Goal: Information Seeking & Learning: Compare options

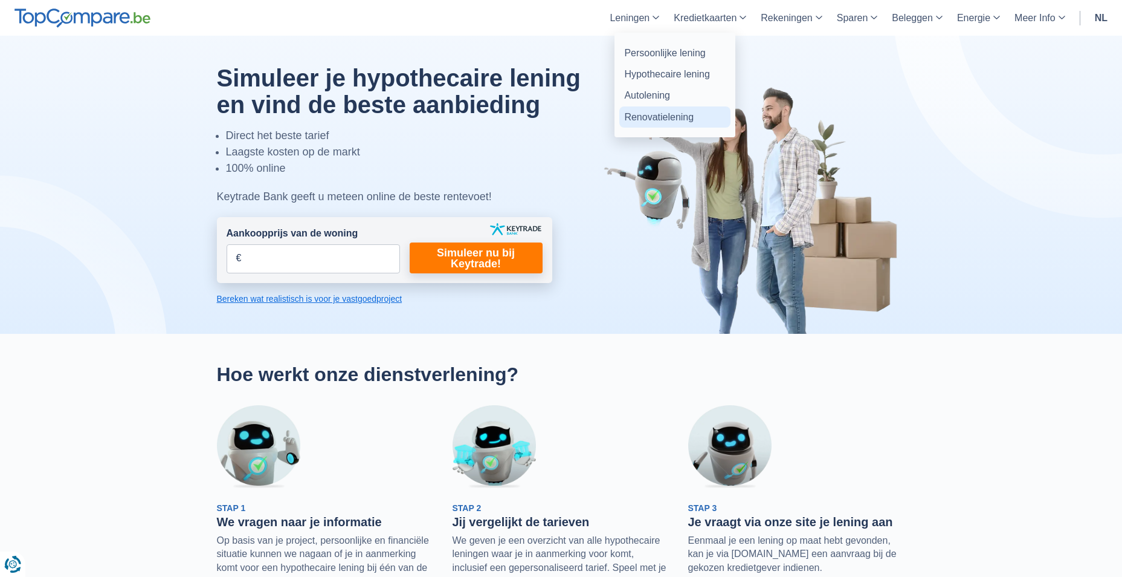
click at [673, 117] on link "Renovatielening" at bounding box center [675, 116] width 111 height 21
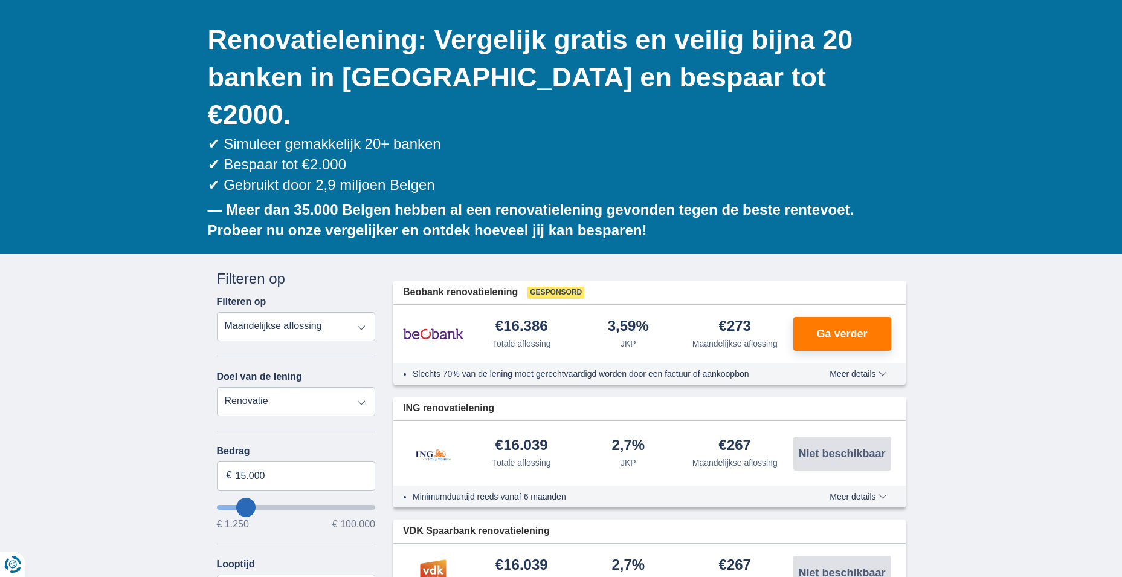
scroll to position [121, 0]
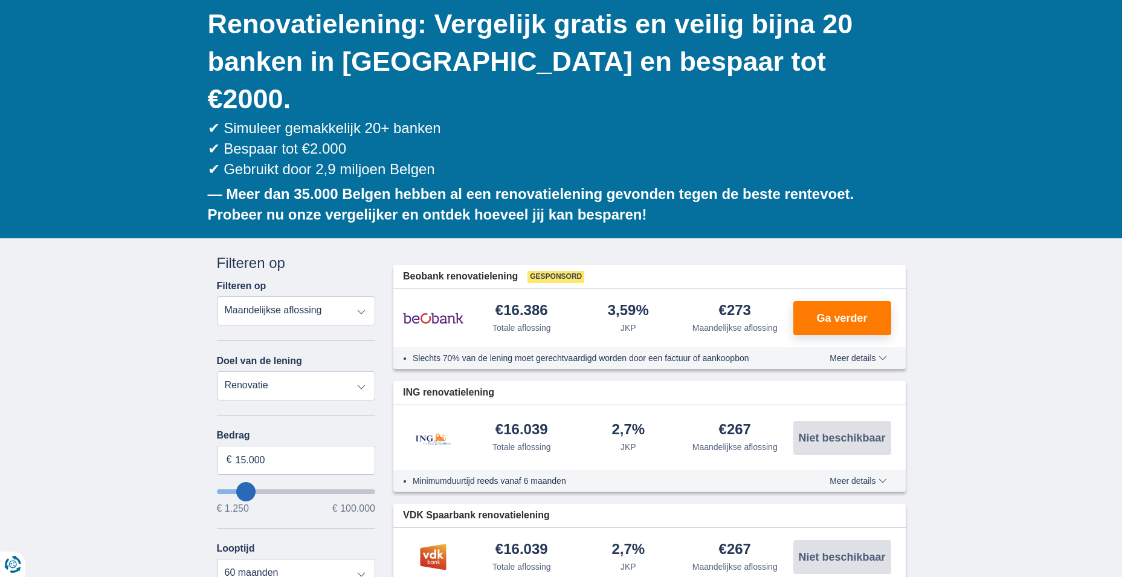
click at [362, 296] on select "Totale aflossing JKP Maandelijkse aflossing" at bounding box center [296, 310] width 159 height 29
select select "apr+"
click at [217, 296] on select "Totale aflossing JKP Maandelijkse aflossing" at bounding box center [296, 310] width 159 height 29
click at [293, 445] on input "15.000" at bounding box center [296, 459] width 159 height 29
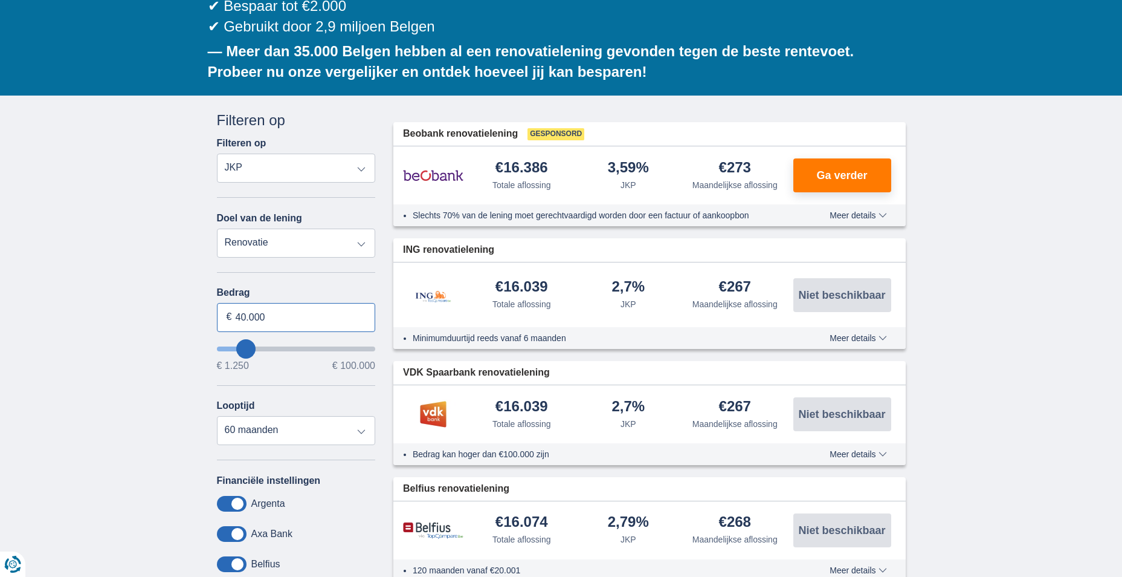
scroll to position [363, 0]
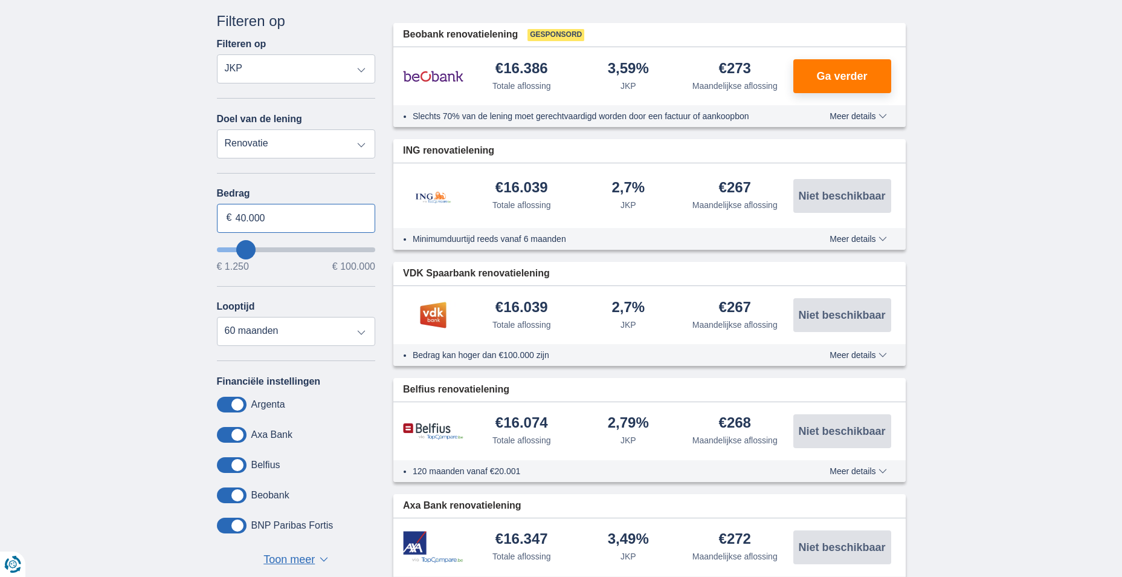
type input "40.000"
type input "40250"
select select "120"
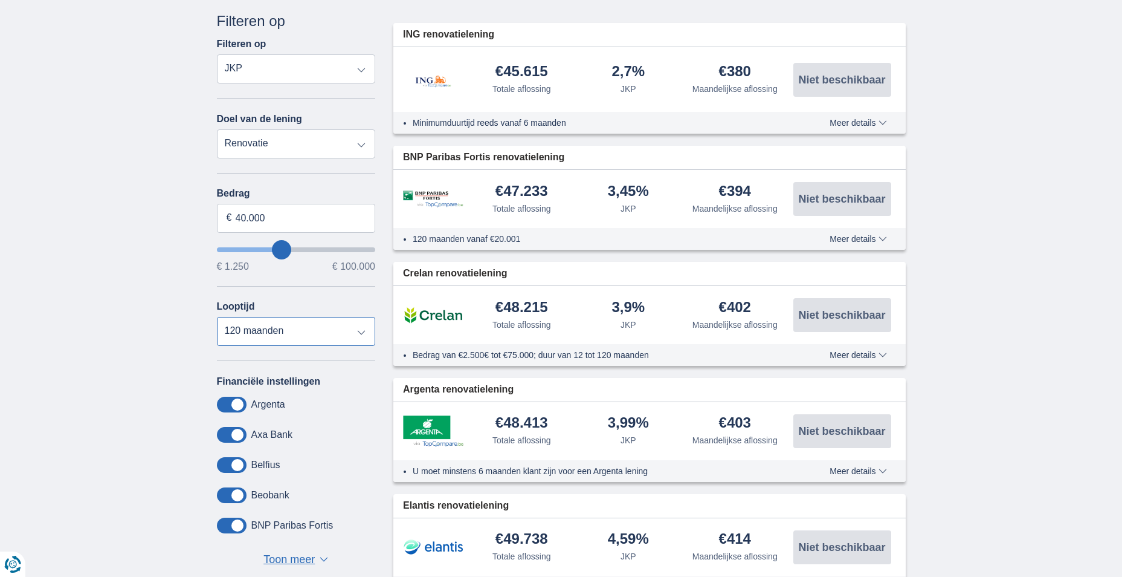
click at [217, 317] on select "12 maanden 18 maanden 24 maanden 30 maanden 36 maanden 42 maanden 48 maanden 60…" at bounding box center [296, 331] width 159 height 29
click at [163, 323] on div "× widget.non-eligible-application.title widget.non-eligible-application.text no…" at bounding box center [561, 427] width 1122 height 862
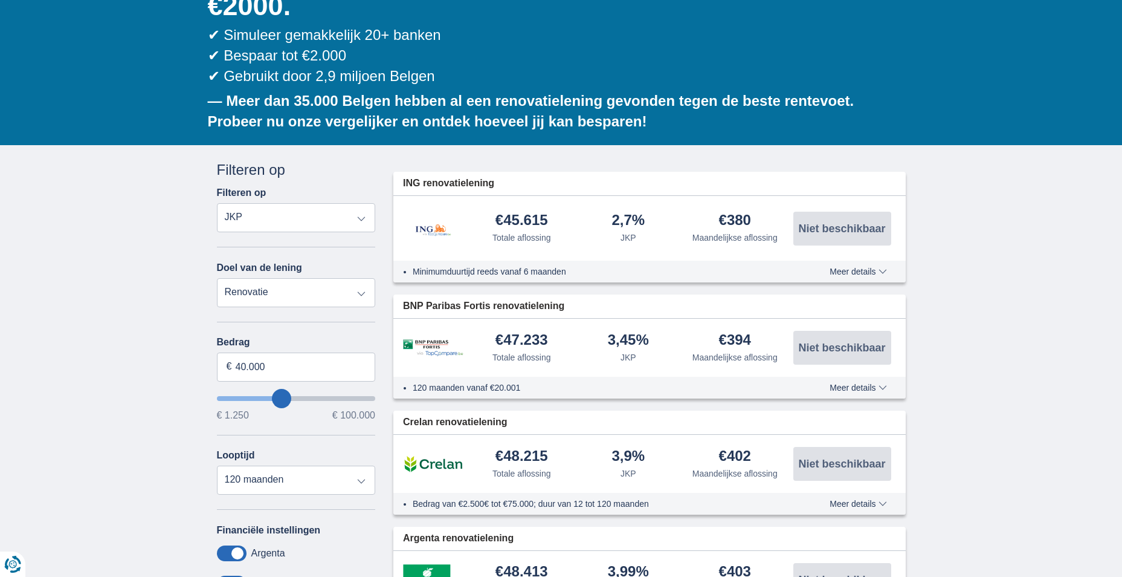
scroll to position [242, 0]
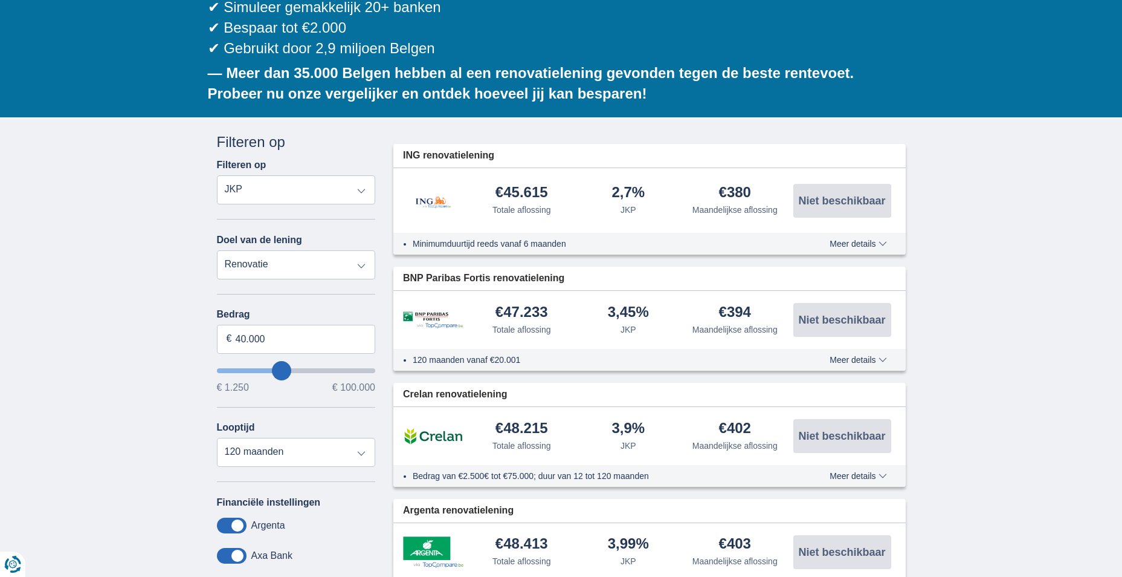
click at [874, 239] on span "Meer details" at bounding box center [858, 243] width 57 height 8
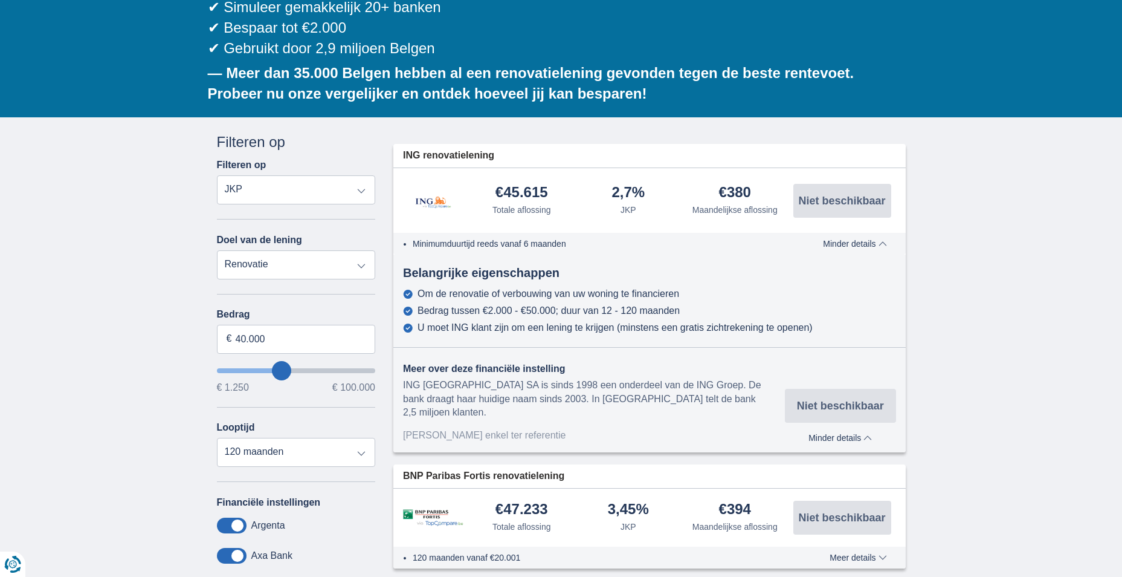
click at [885, 239] on span "Minder details" at bounding box center [854, 243] width 63 height 8
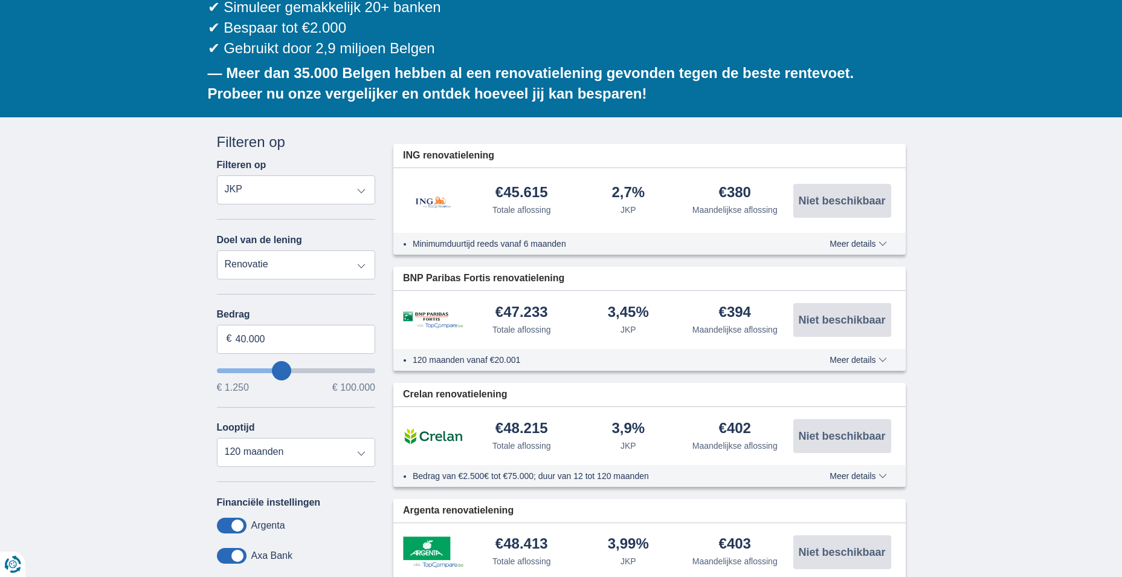
click at [864, 355] on span "Meer details" at bounding box center [858, 359] width 57 height 8
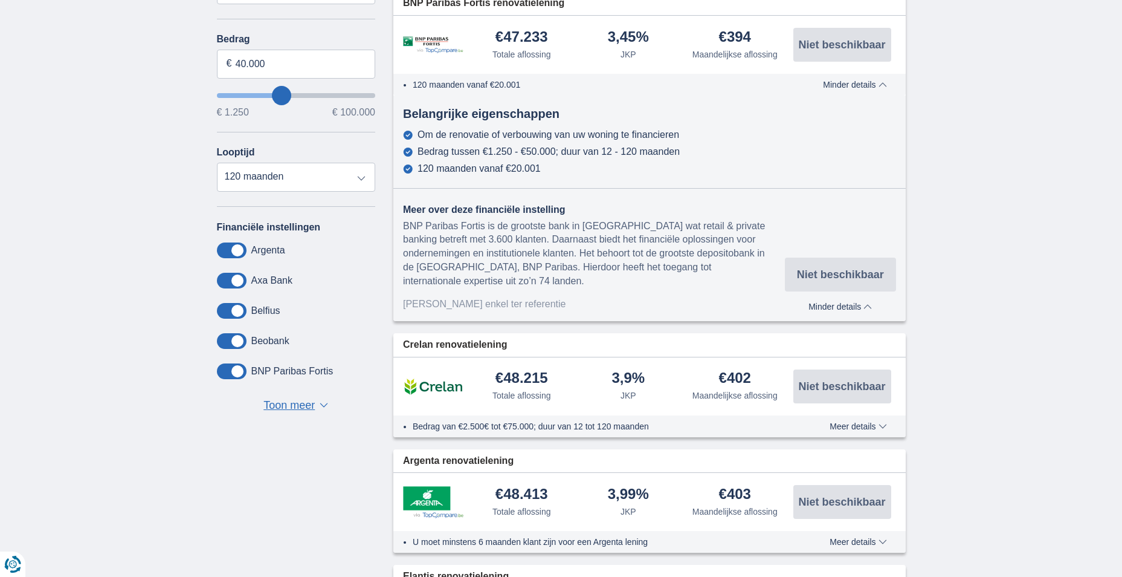
scroll to position [544, 0]
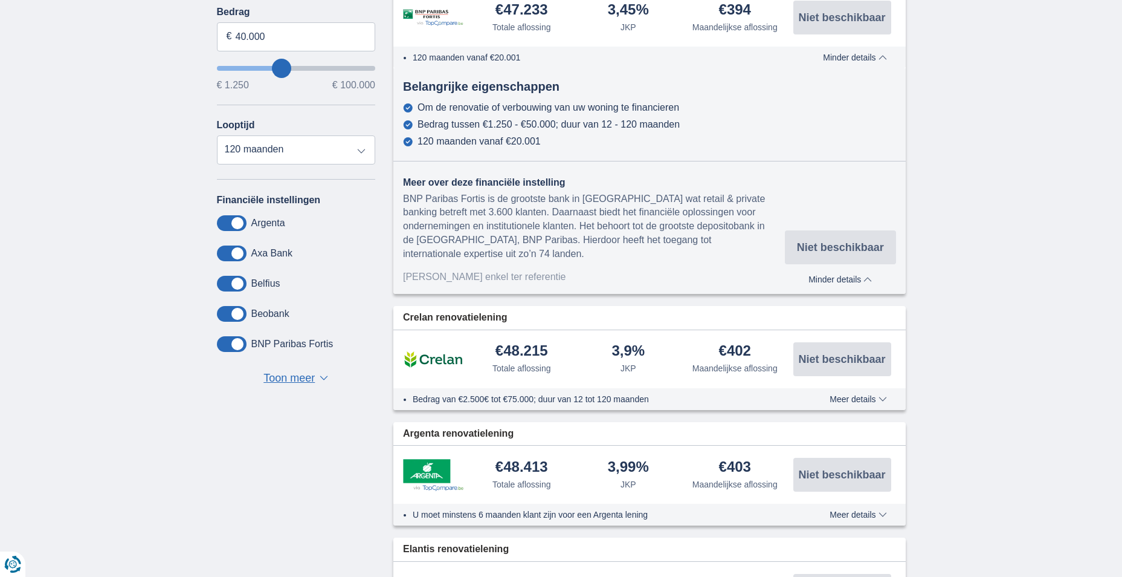
click at [838, 395] on span "Meer details" at bounding box center [858, 399] width 57 height 8
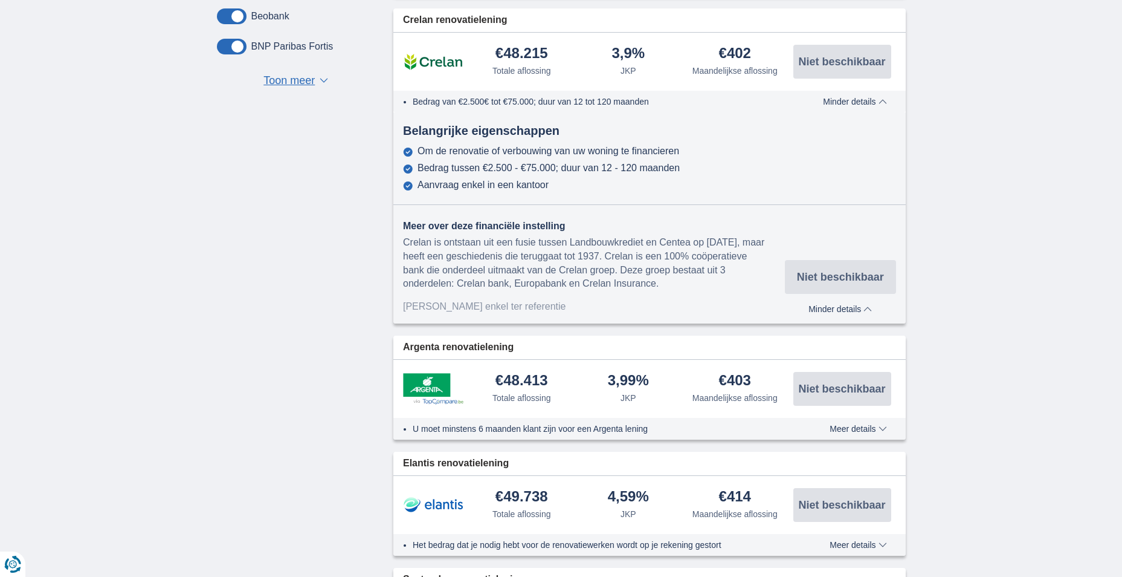
scroll to position [846, 0]
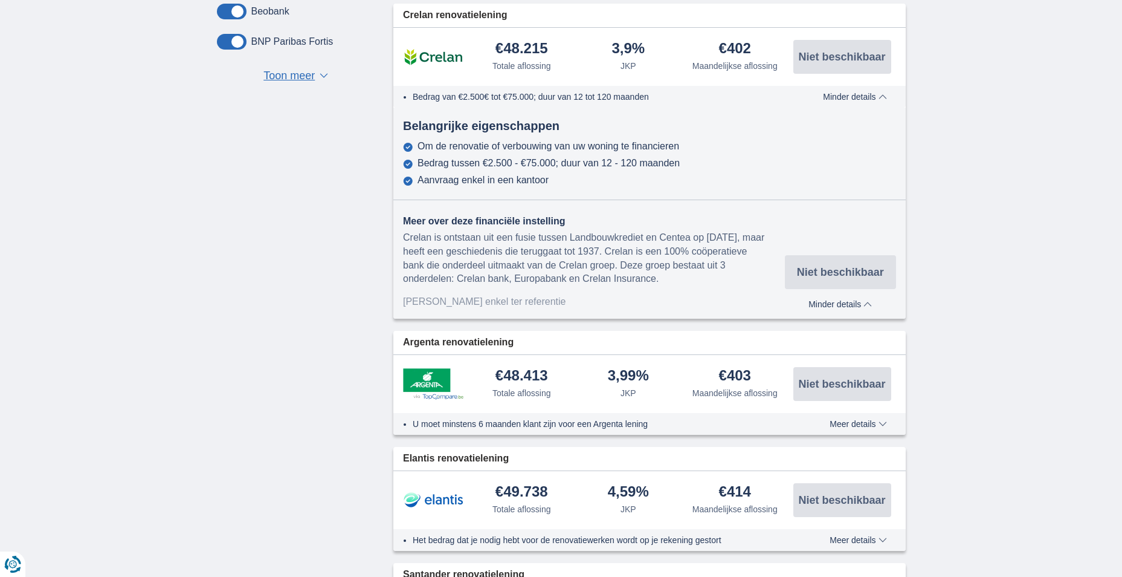
click at [847, 419] on span "Meer details" at bounding box center [858, 423] width 57 height 8
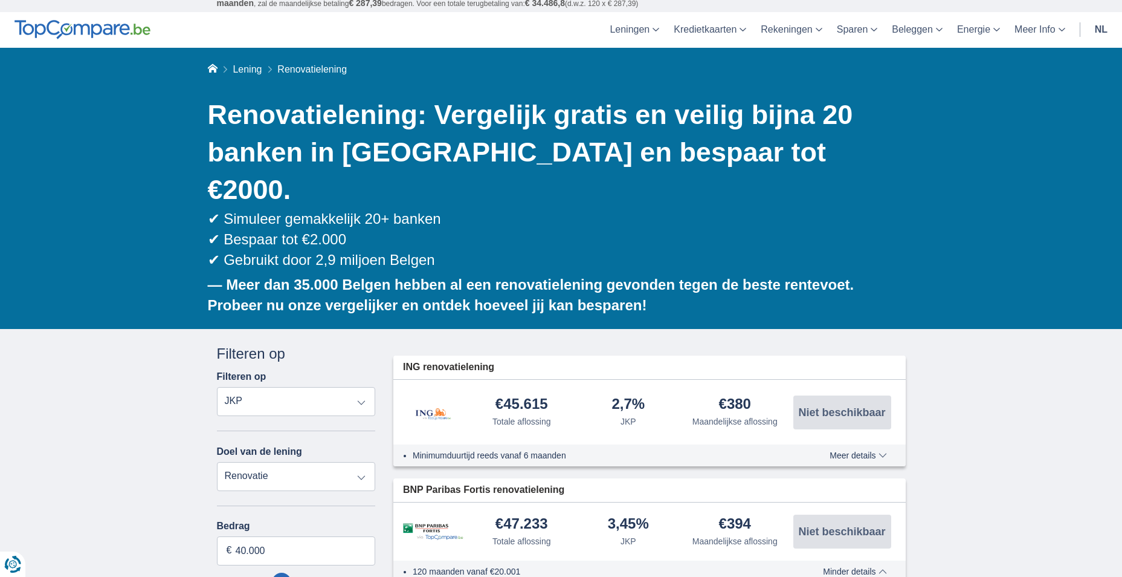
scroll to position [0, 0]
